Goal: Task Accomplishment & Management: Manage account settings

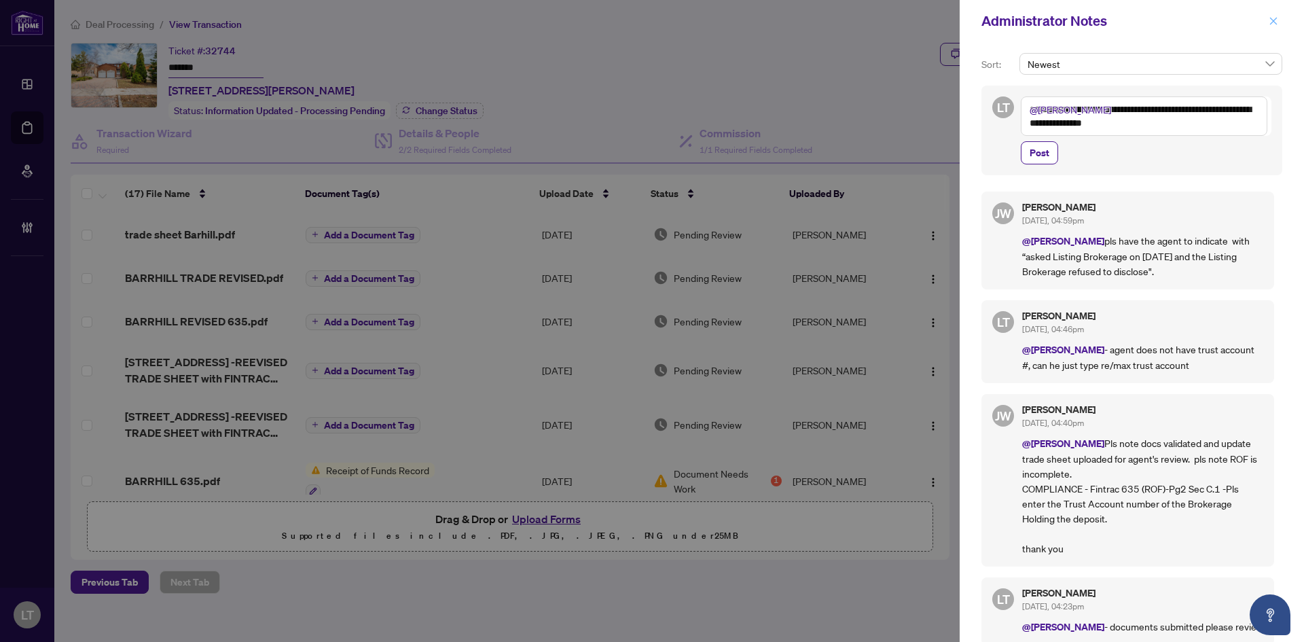
click at [1273, 26] on icon "close" at bounding box center [1274, 21] width 10 height 10
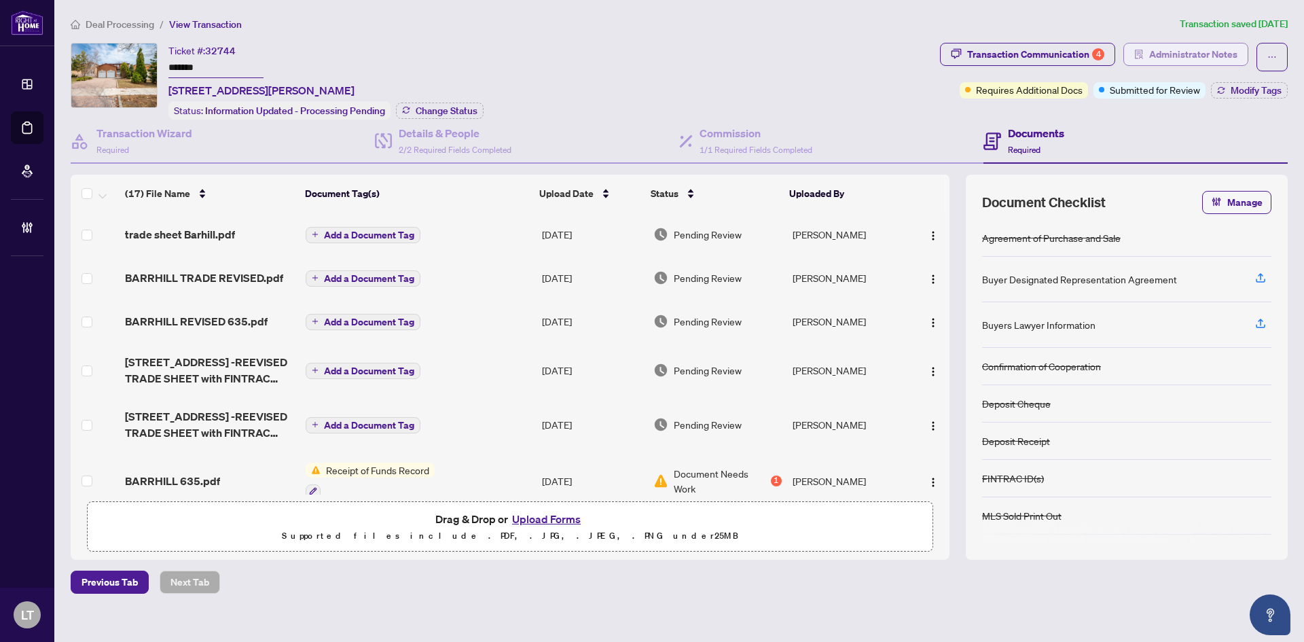
click at [1207, 57] on span "Administrator Notes" at bounding box center [1193, 54] width 88 height 22
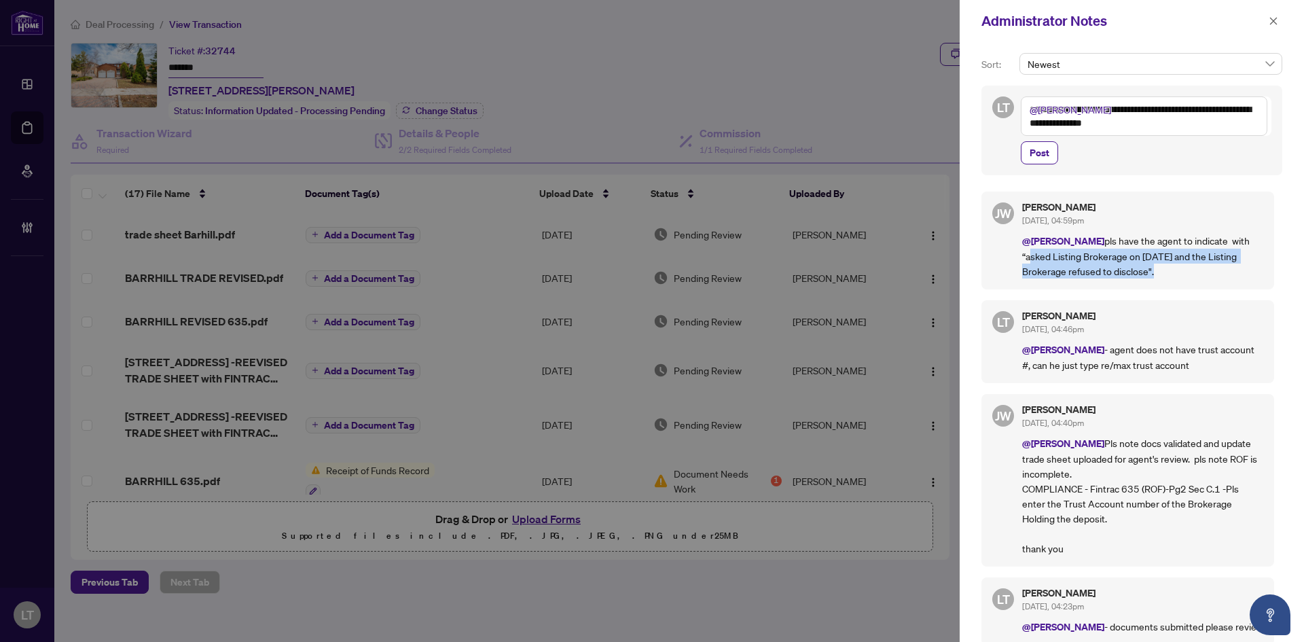
drag, startPoint x: 1140, startPoint y: 271, endPoint x: 1024, endPoint y: 255, distance: 116.6
click at [1024, 255] on p "@[PERSON_NAME] pls have the agent to indicate with “asked Listing Brokerage on …" at bounding box center [1142, 256] width 241 height 46
copy p "asked Listing Brokerage on [DATE] and the Listing Brokerage refused to disclose""
drag, startPoint x: 607, startPoint y: 83, endPoint x: 1085, endPoint y: 88, distance: 478.2
click at [608, 82] on div at bounding box center [652, 321] width 1304 height 642
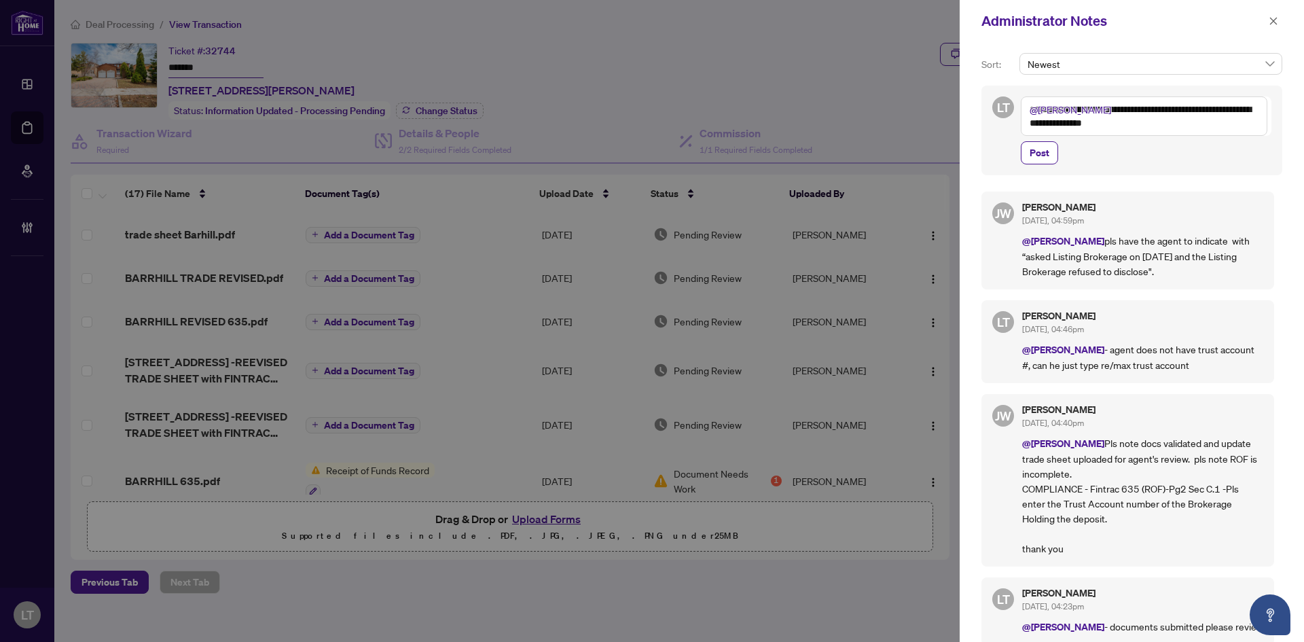
drag, startPoint x: 1223, startPoint y: 122, endPoint x: 1029, endPoint y: 111, distance: 193.9
click at [1029, 111] on textarea "**********" at bounding box center [1144, 115] width 247 height 39
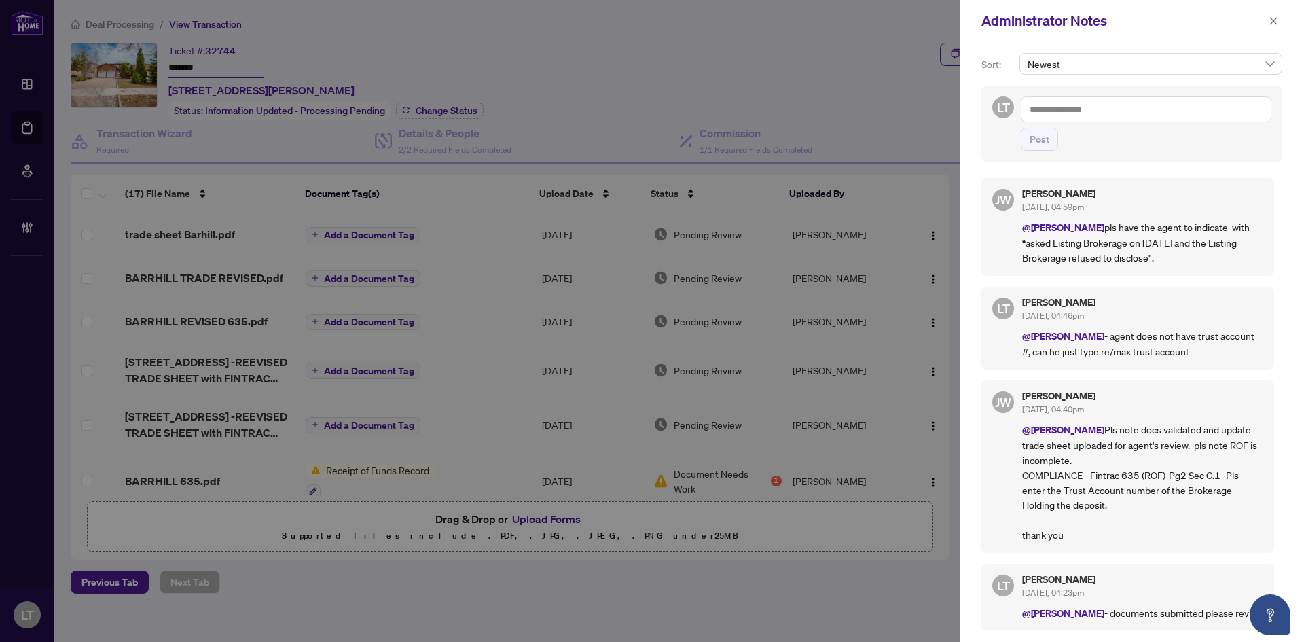
drag, startPoint x: 1272, startPoint y: 23, endPoint x: 1165, endPoint y: 69, distance: 115.9
click at [1272, 23] on icon "close" at bounding box center [1273, 20] width 7 height 7
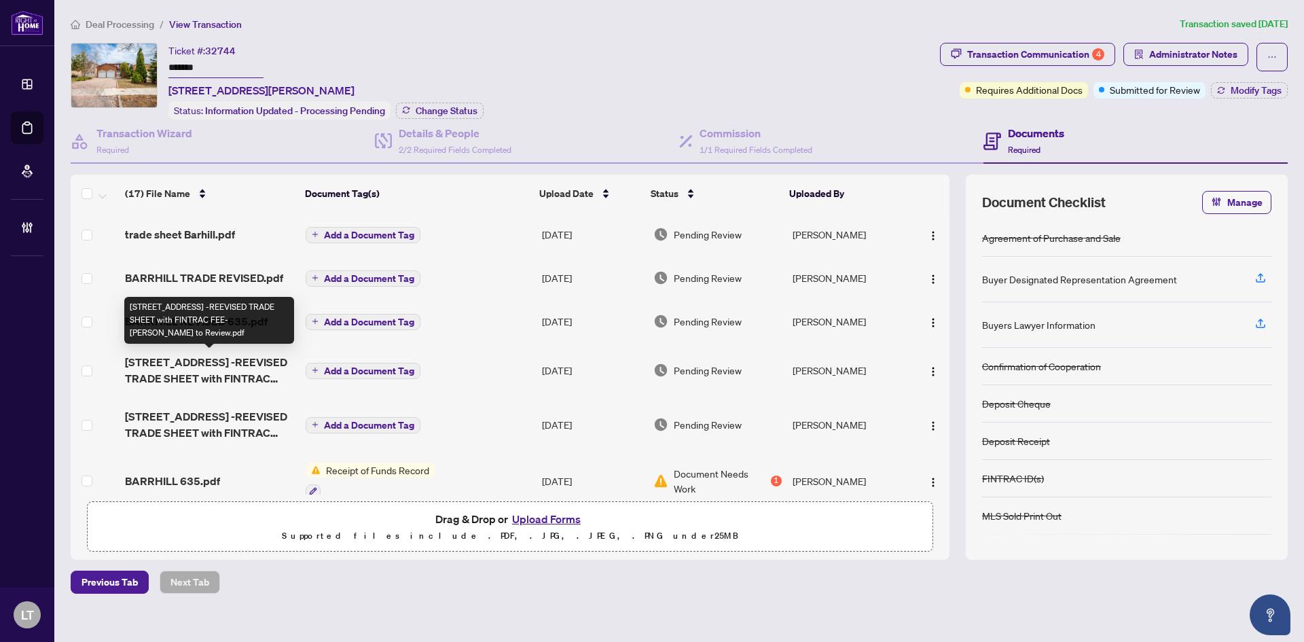
click at [232, 371] on span "[STREET_ADDRESS] -REEVISED TRADE SHEET with FINTRAC FEE- [PERSON_NAME] to Revie…" at bounding box center [210, 370] width 170 height 33
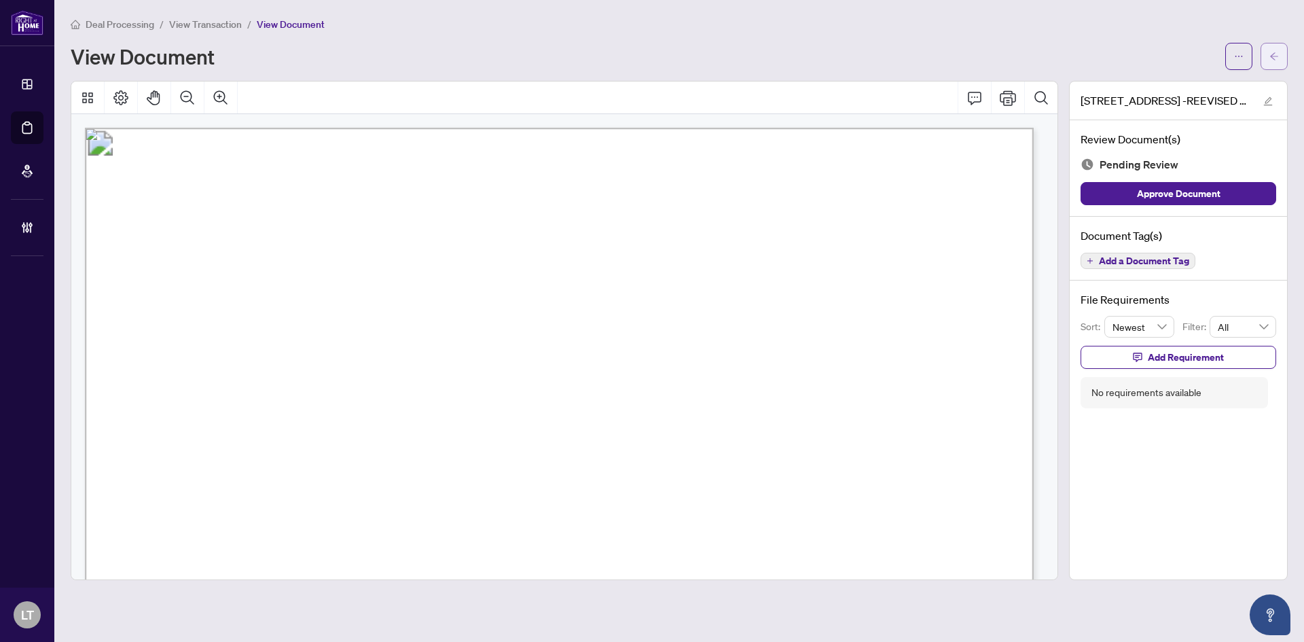
click at [1274, 53] on icon "arrow-left" at bounding box center [1275, 57] width 10 height 10
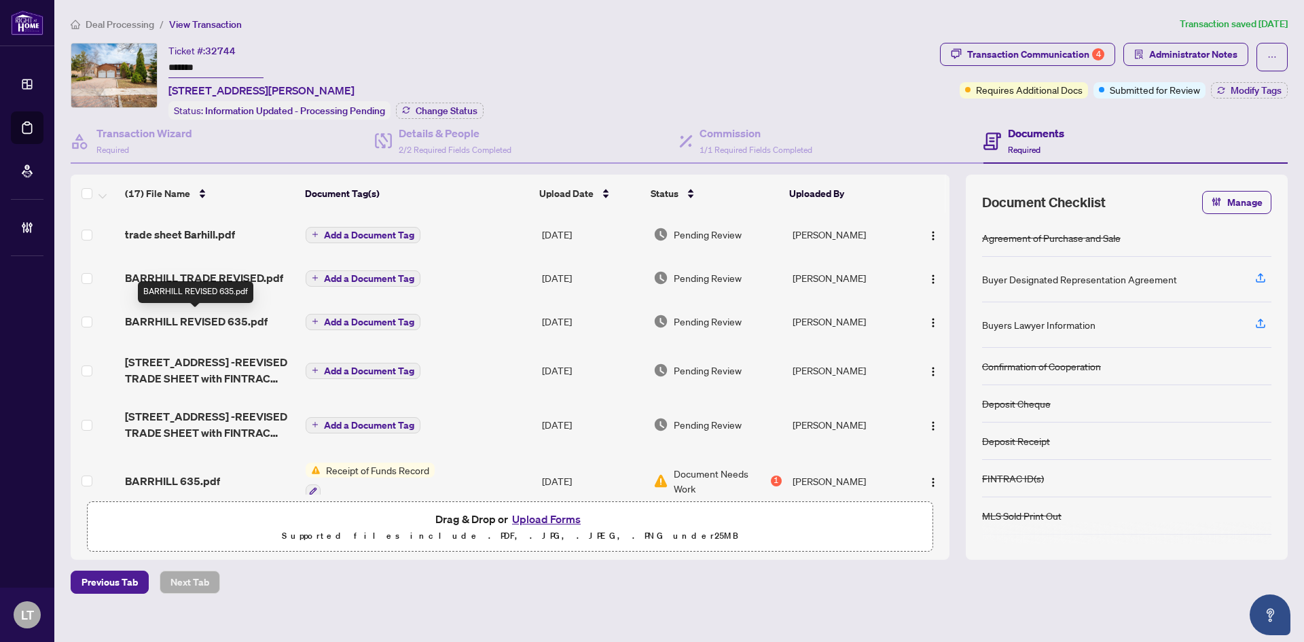
click at [211, 315] on span "BARRHILL REVISED 635.pdf" at bounding box center [196, 321] width 143 height 16
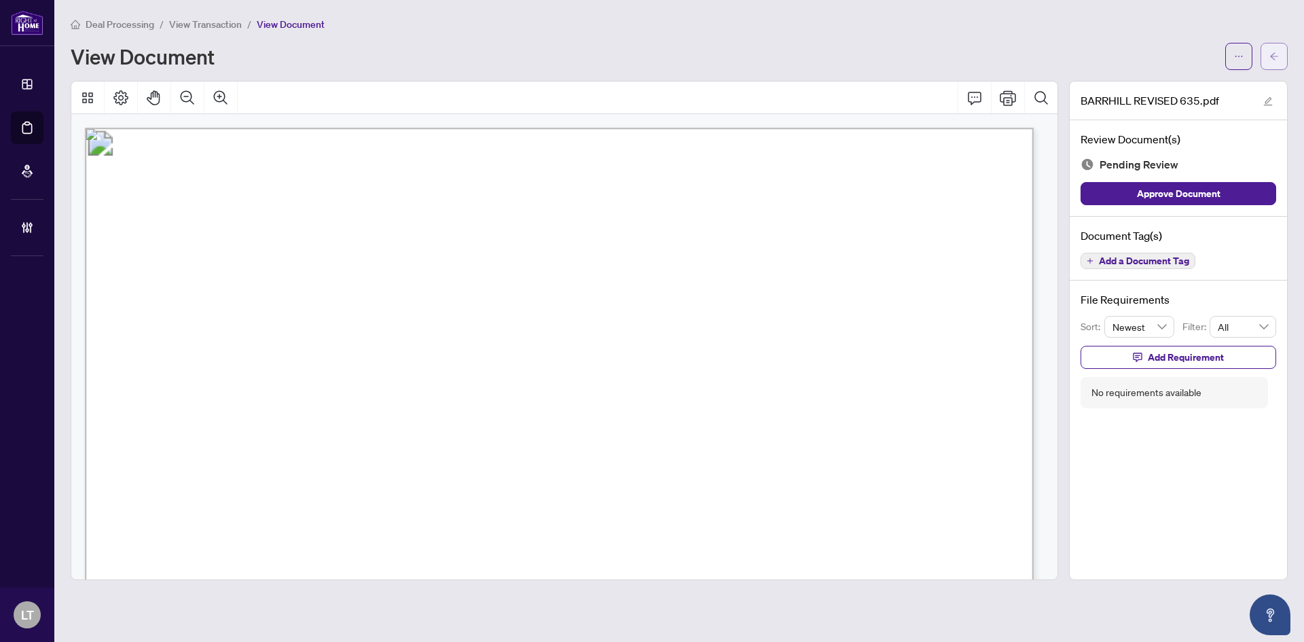
click at [1276, 58] on icon "arrow-left" at bounding box center [1275, 57] width 10 height 10
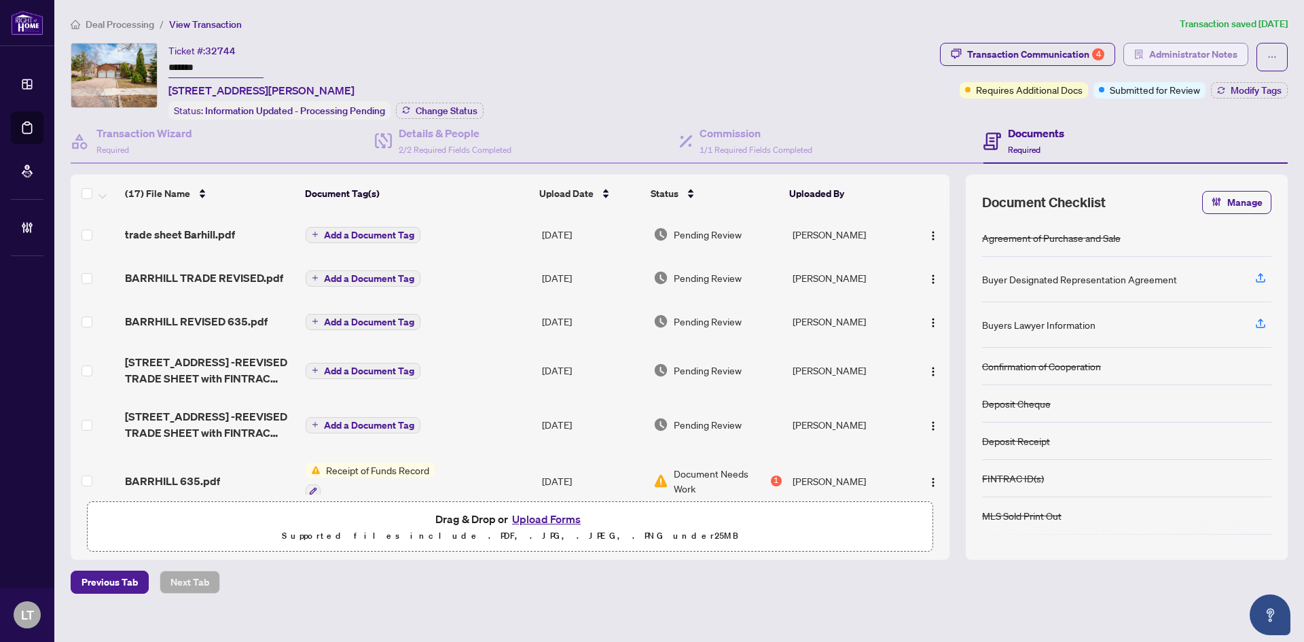
click at [1188, 55] on span "Administrator Notes" at bounding box center [1193, 54] width 88 height 22
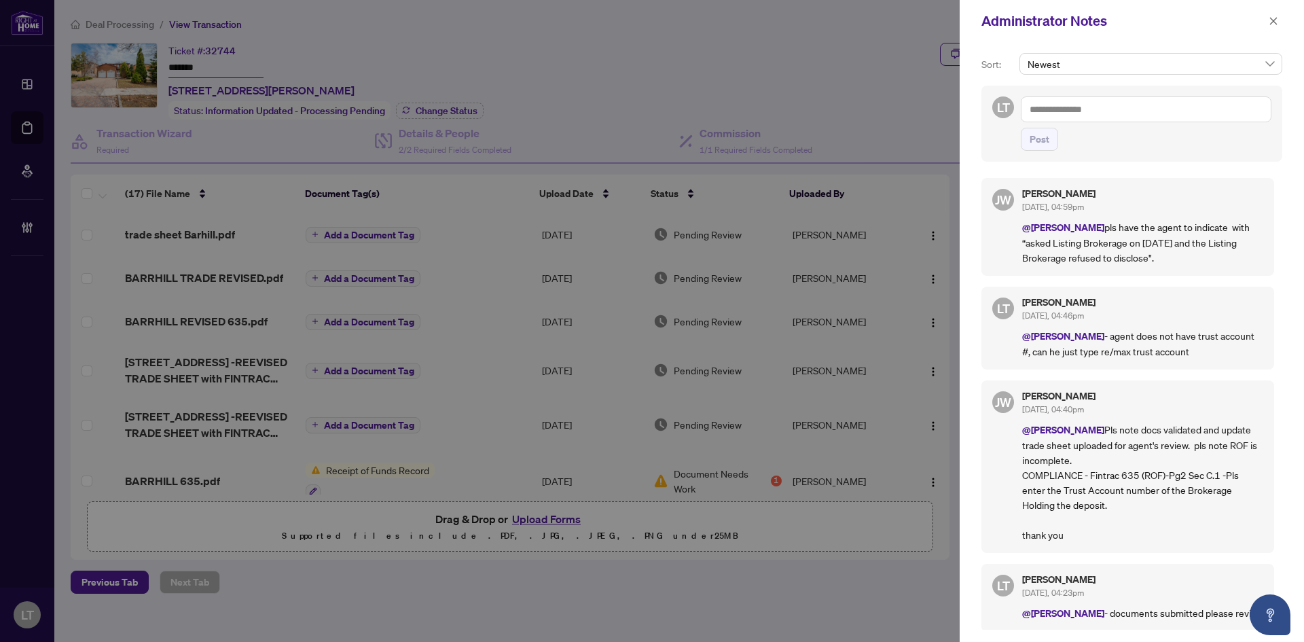
click at [1054, 115] on textarea at bounding box center [1146, 109] width 251 height 26
paste textarea "**********"
type textarea "**********"
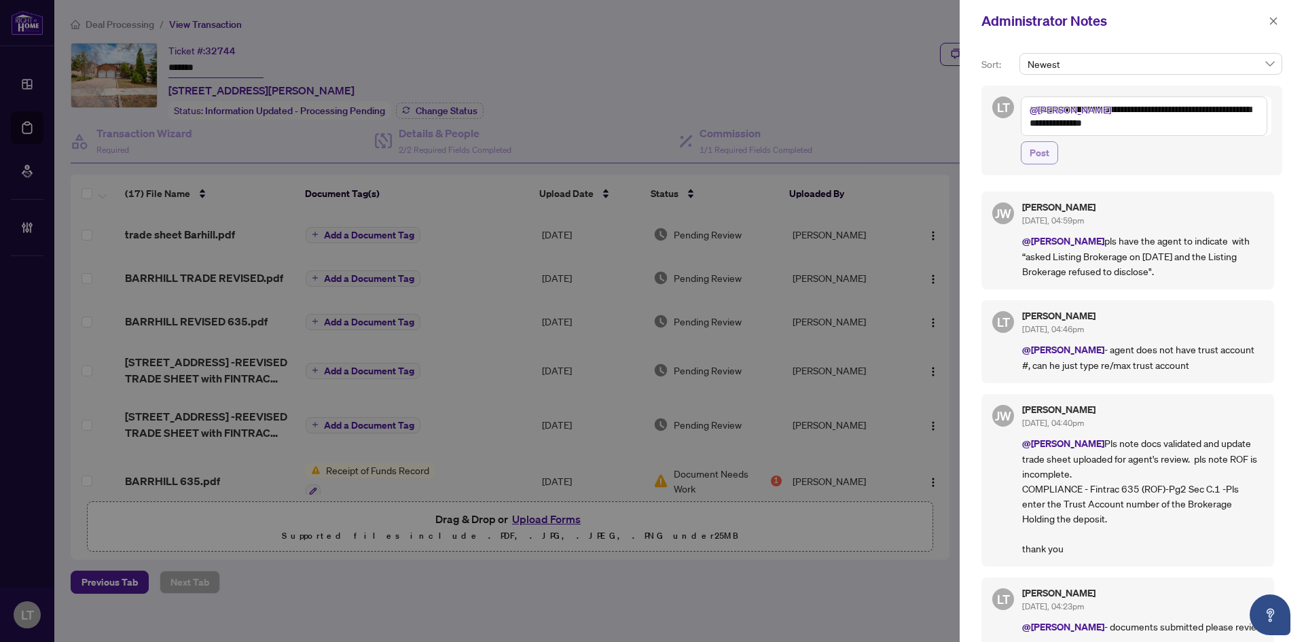
click at [1034, 153] on span "Post" at bounding box center [1040, 153] width 20 height 22
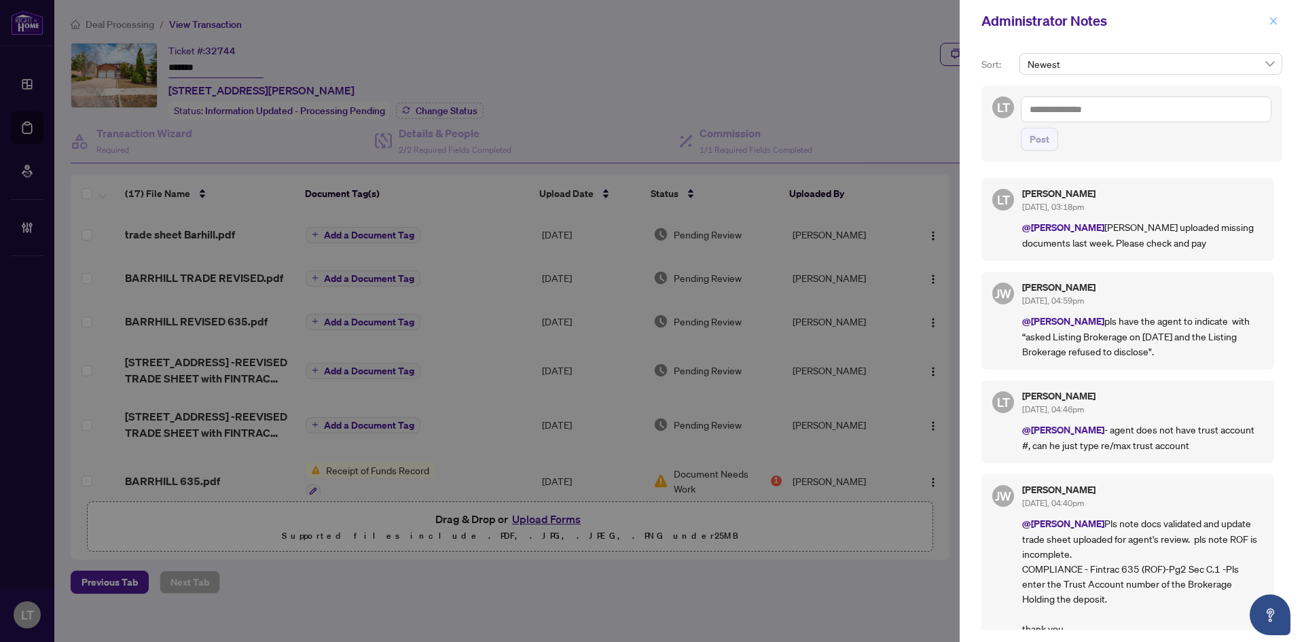
click at [1268, 22] on button "button" at bounding box center [1274, 21] width 18 height 16
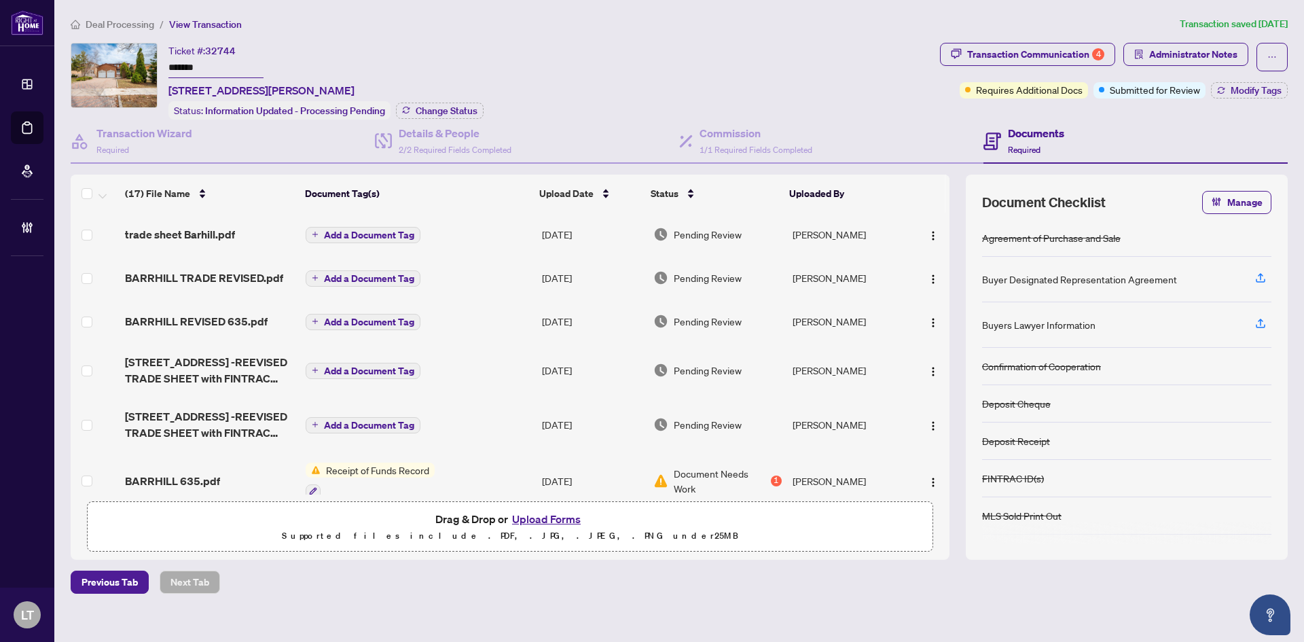
click at [108, 19] on span "Deal Processing" at bounding box center [120, 24] width 69 height 12
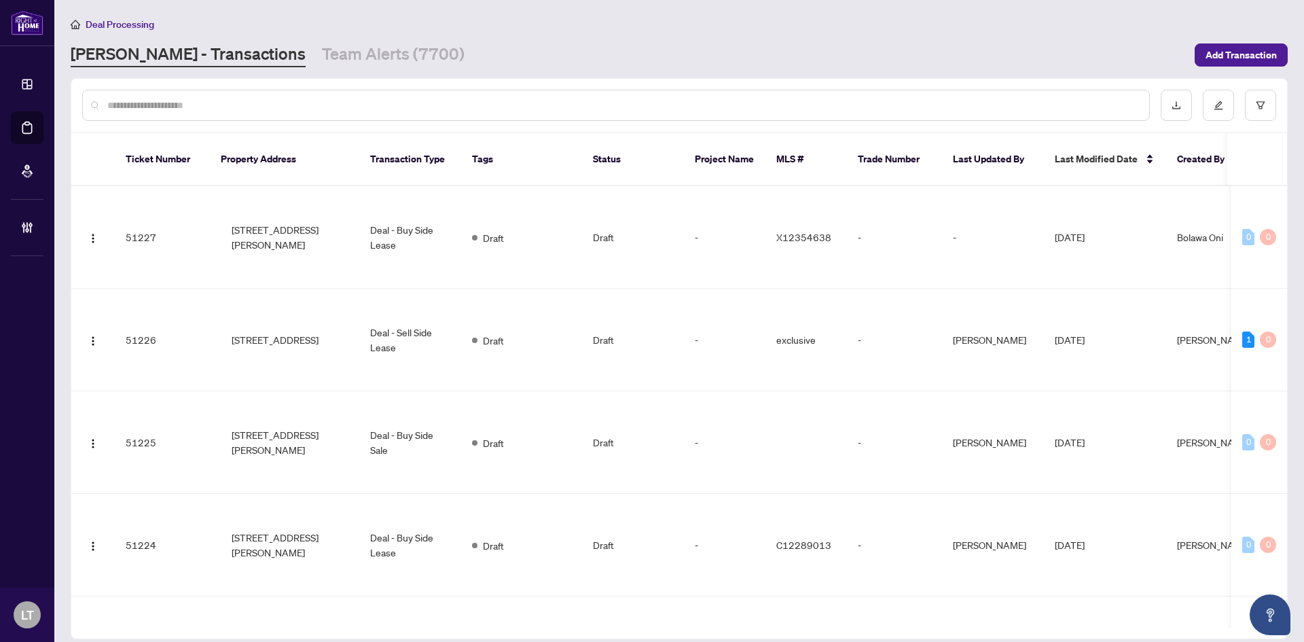
click at [162, 98] on input "text" at bounding box center [622, 105] width 1031 height 15
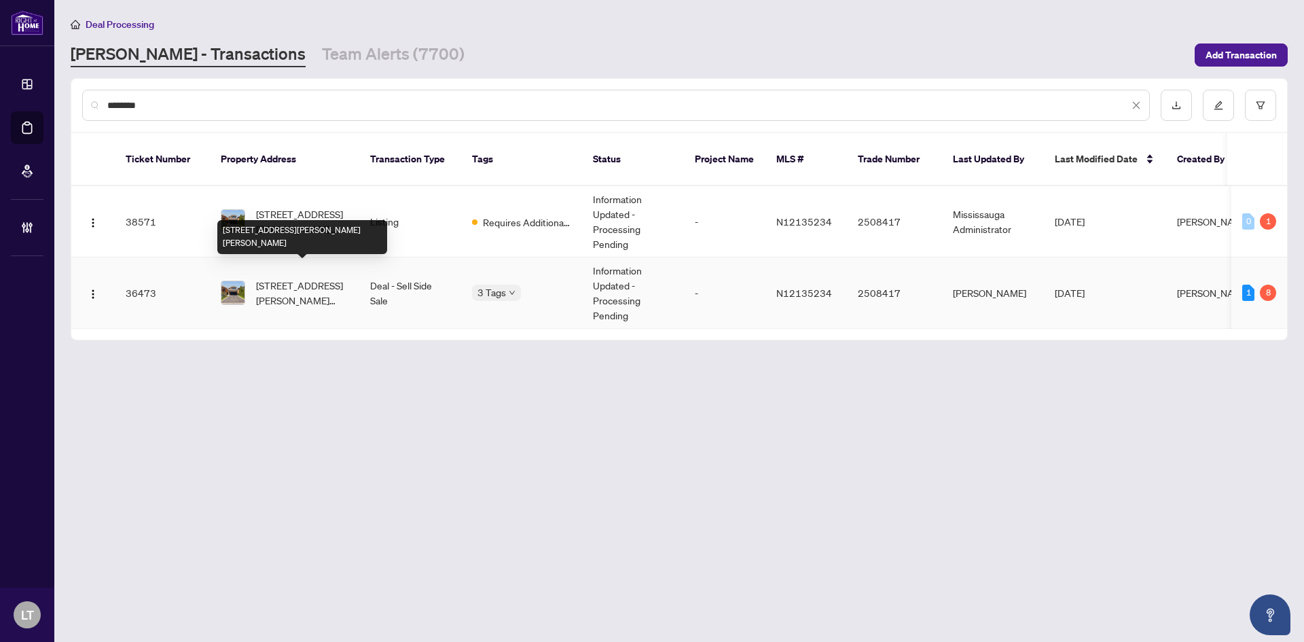
type input "********"
click at [293, 278] on span "[STREET_ADDRESS][PERSON_NAME][PERSON_NAME]" at bounding box center [302, 293] width 92 height 30
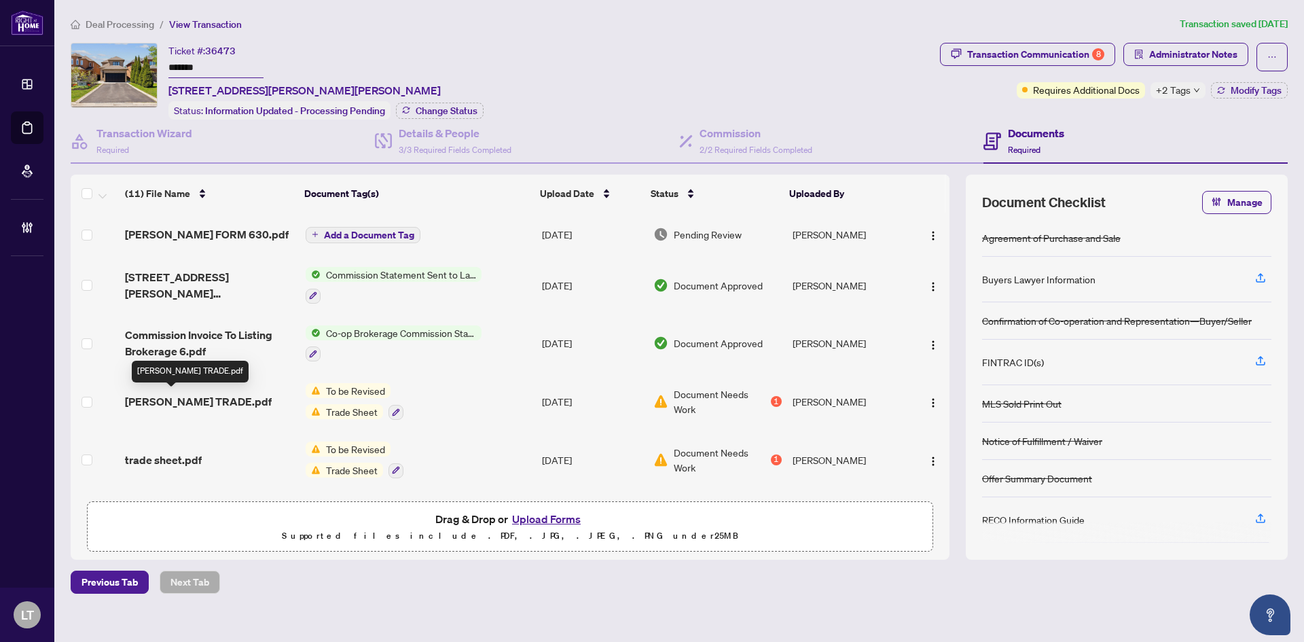
click at [202, 399] on span "[PERSON_NAME] TRADE.pdf" at bounding box center [198, 401] width 147 height 16
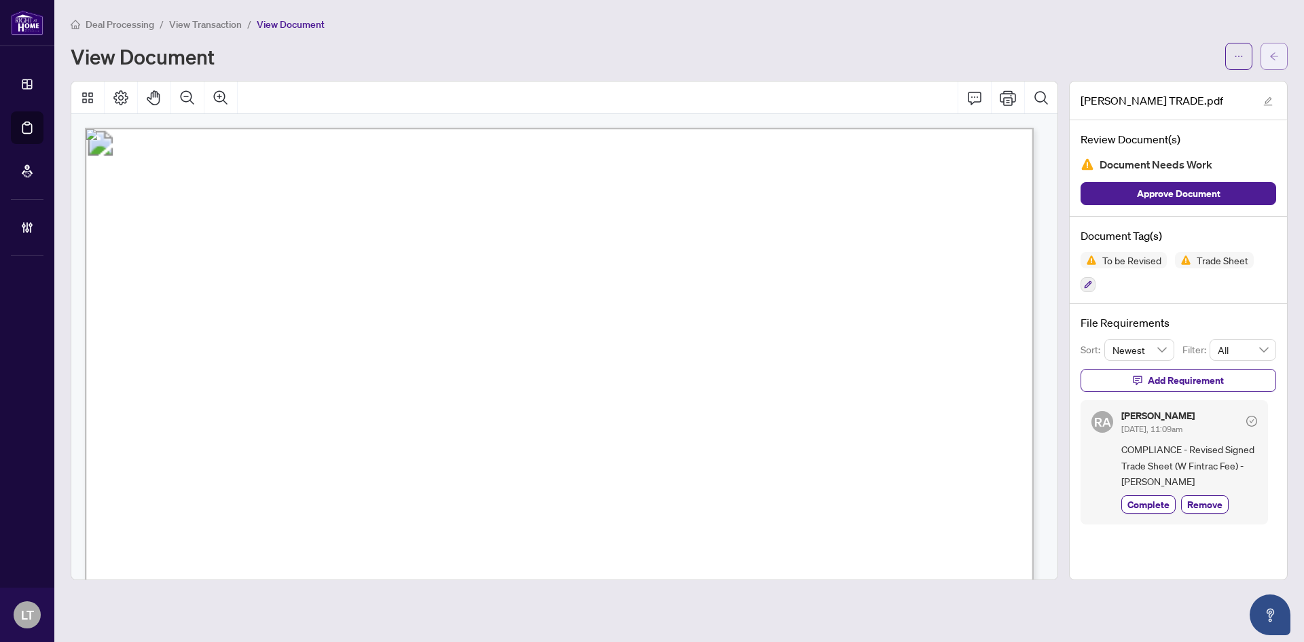
click at [1278, 53] on icon "arrow-left" at bounding box center [1275, 57] width 10 height 10
